Goal: Information Seeking & Learning: Find specific fact

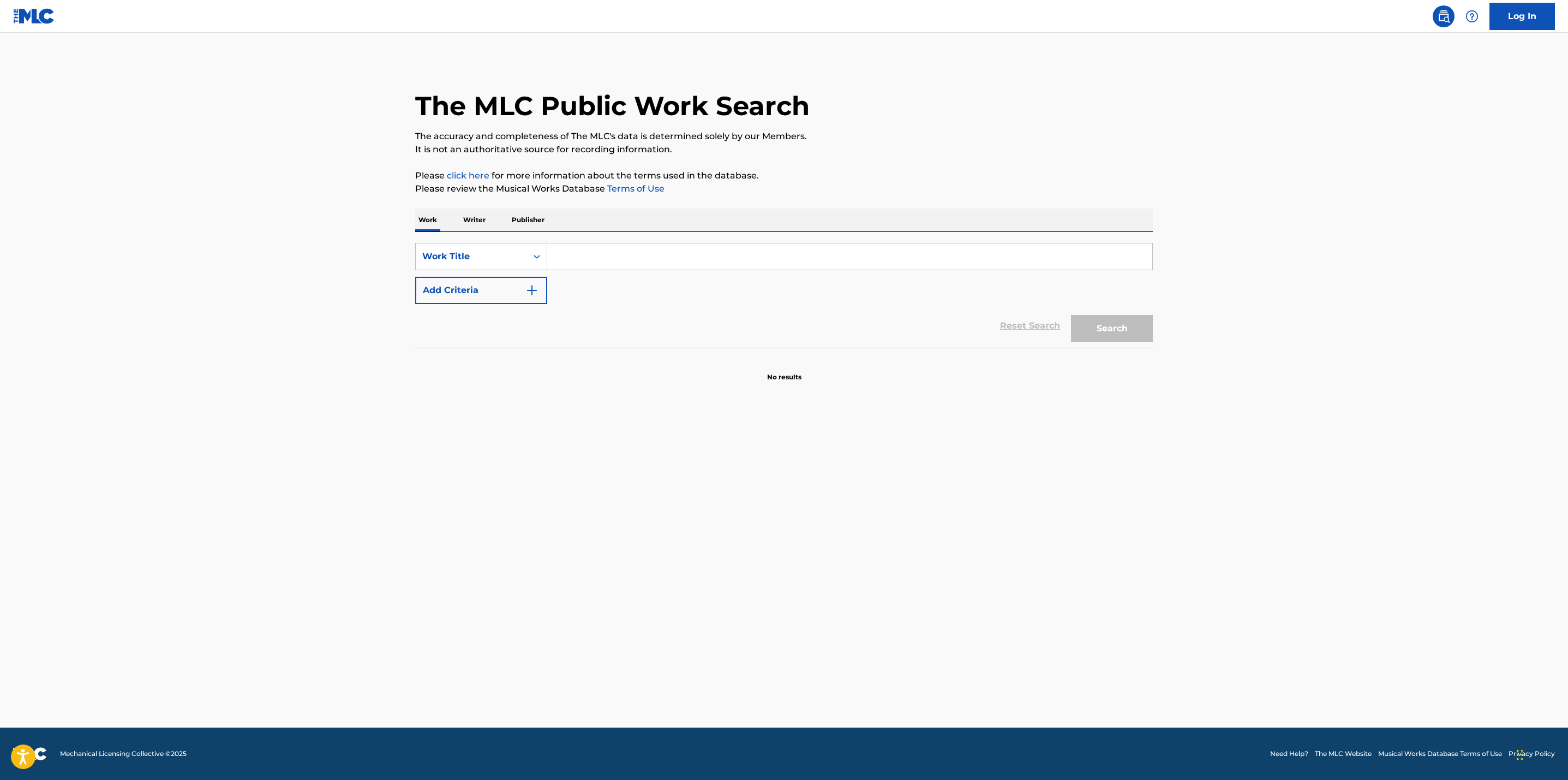
click at [597, 247] on input "Search Form" at bounding box center [850, 256] width 605 height 26
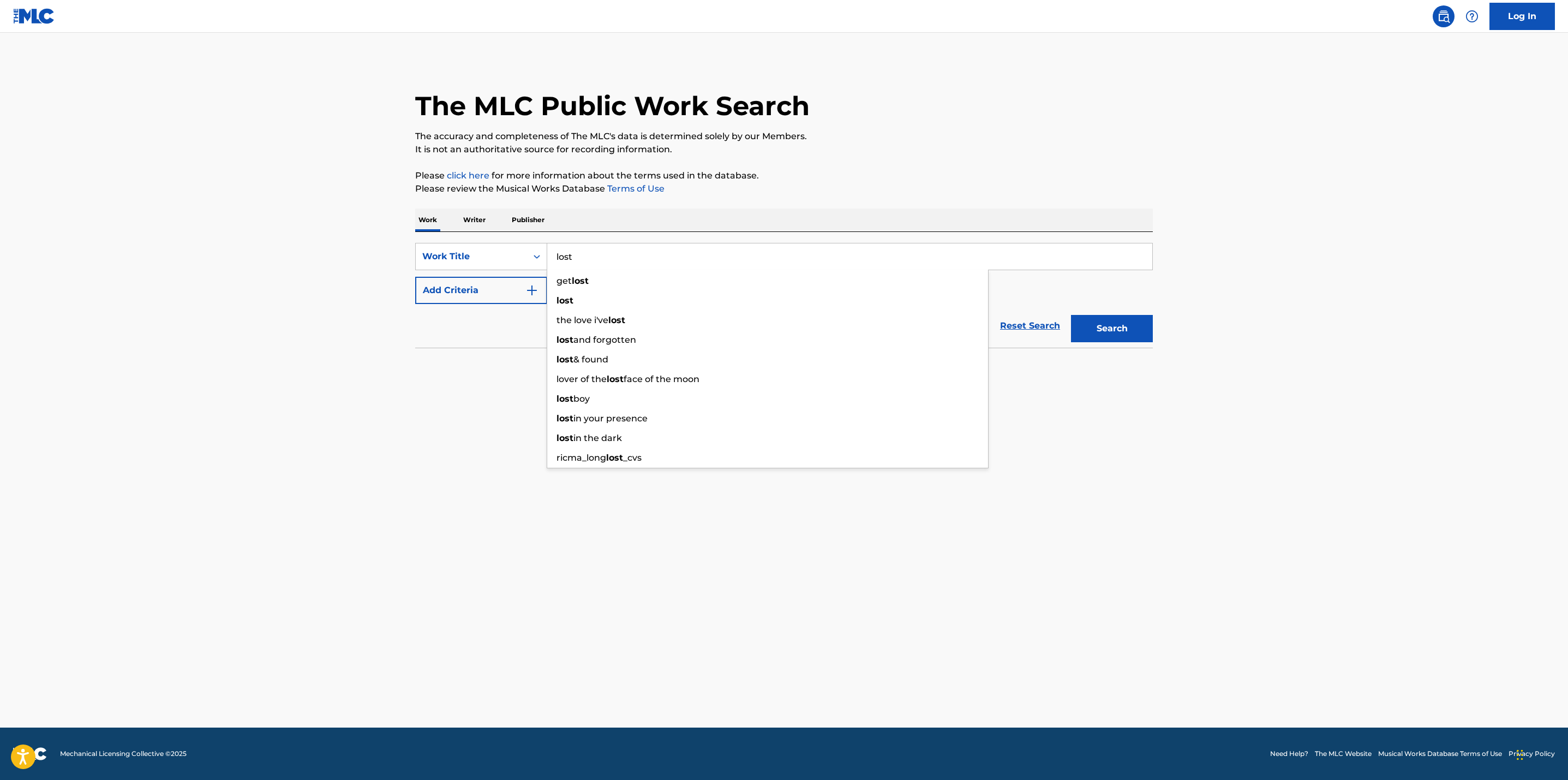
type input "lost"
click at [532, 287] on img "Search Form" at bounding box center [532, 290] width 13 height 13
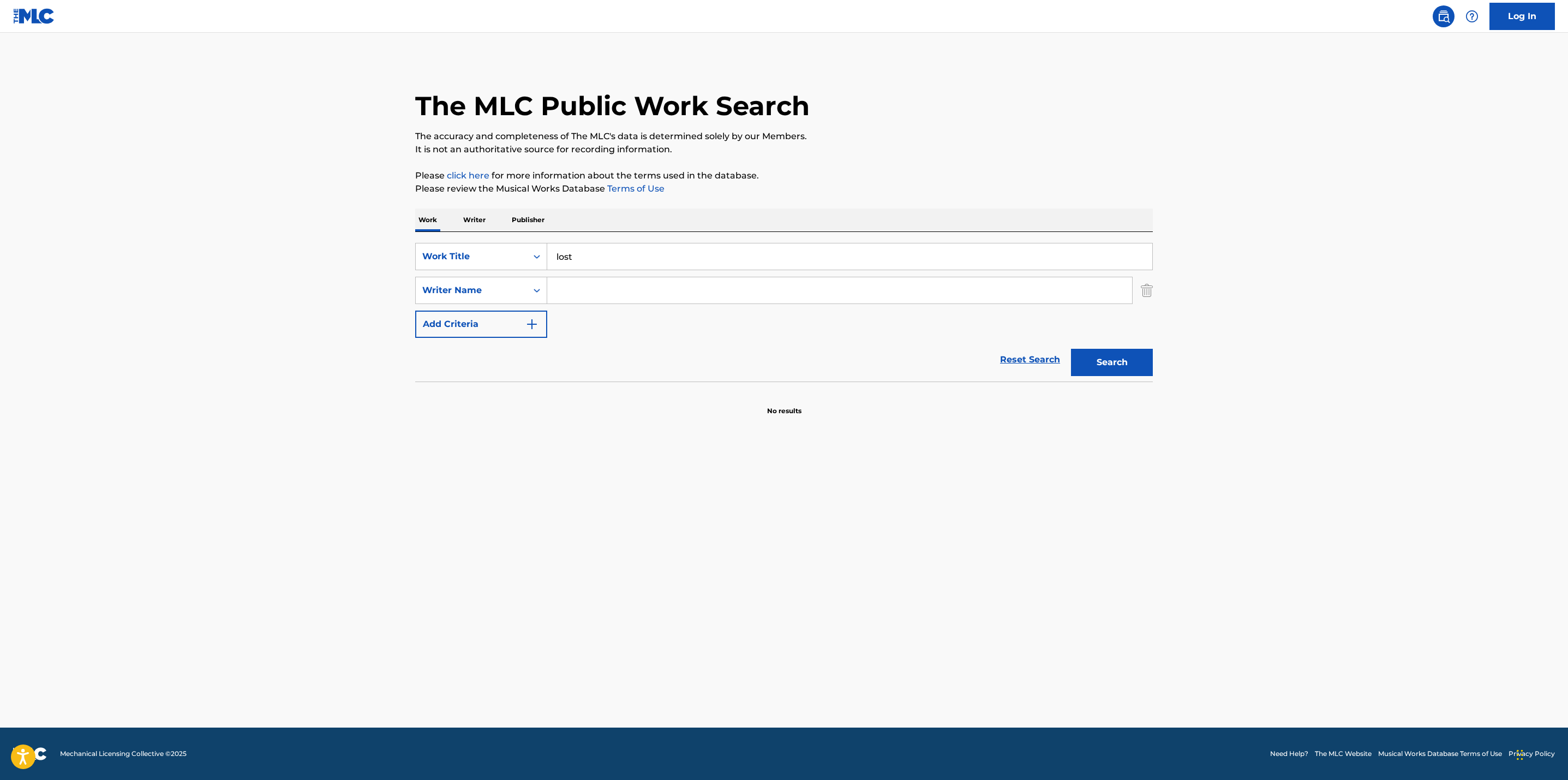
click at [583, 288] on input "Search Form" at bounding box center [839, 290] width 585 height 26
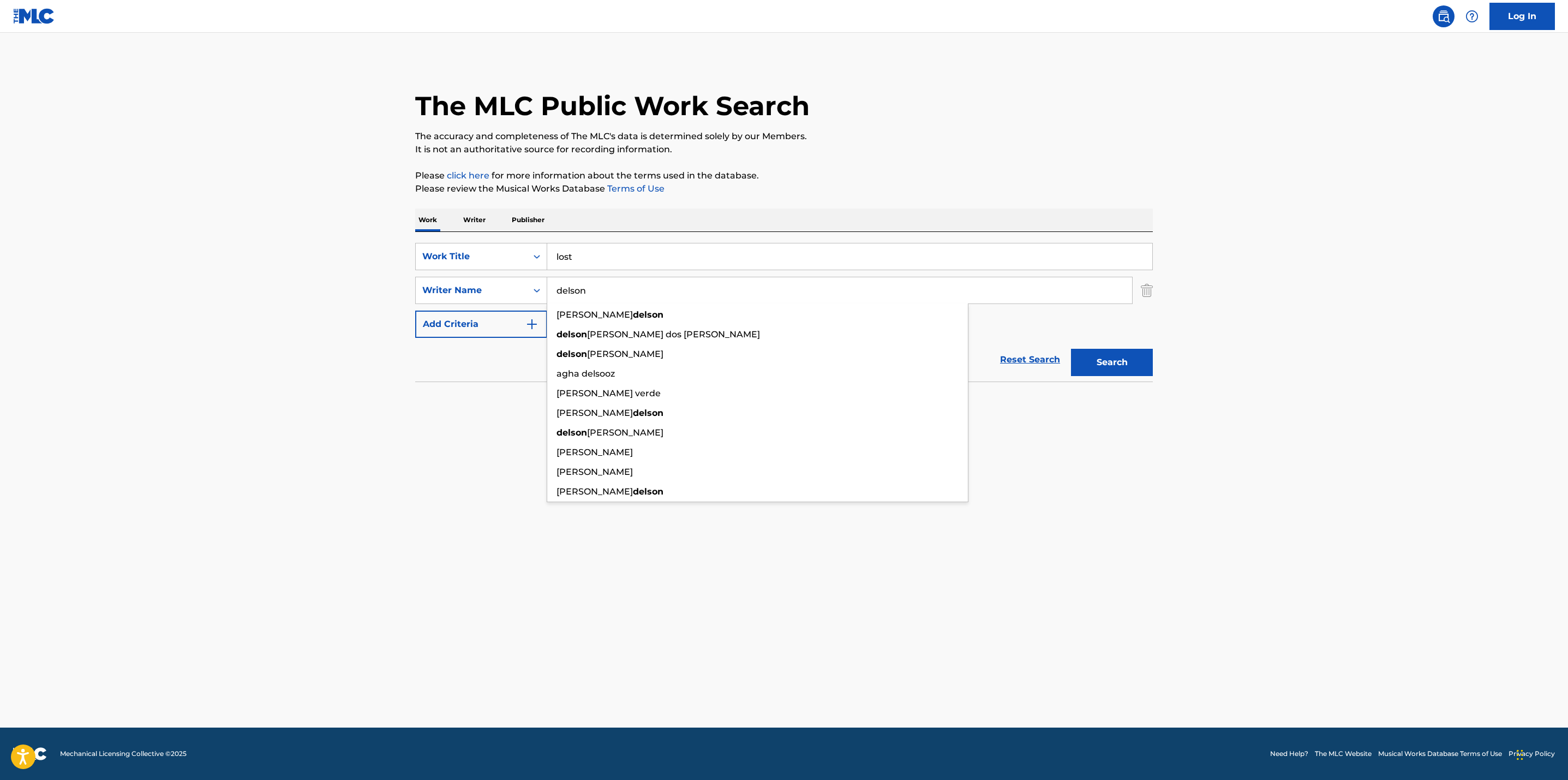
type input "delson"
click at [1071, 349] on button "Search" at bounding box center [1111, 362] width 82 height 27
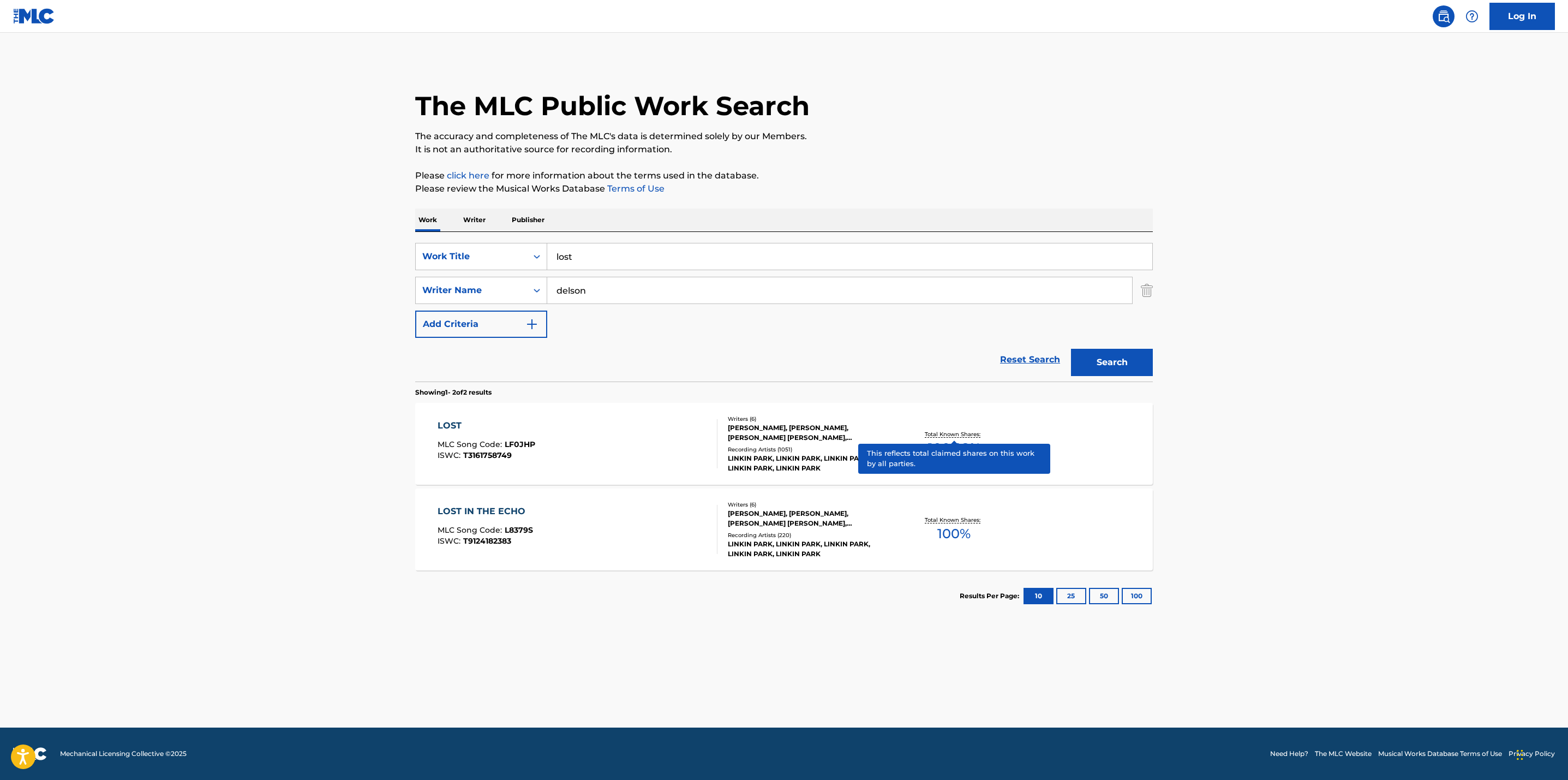
click at [932, 432] on p "Total Known Shares:" at bounding box center [954, 434] width 58 height 8
